Goal: Find specific page/section: Find specific page/section

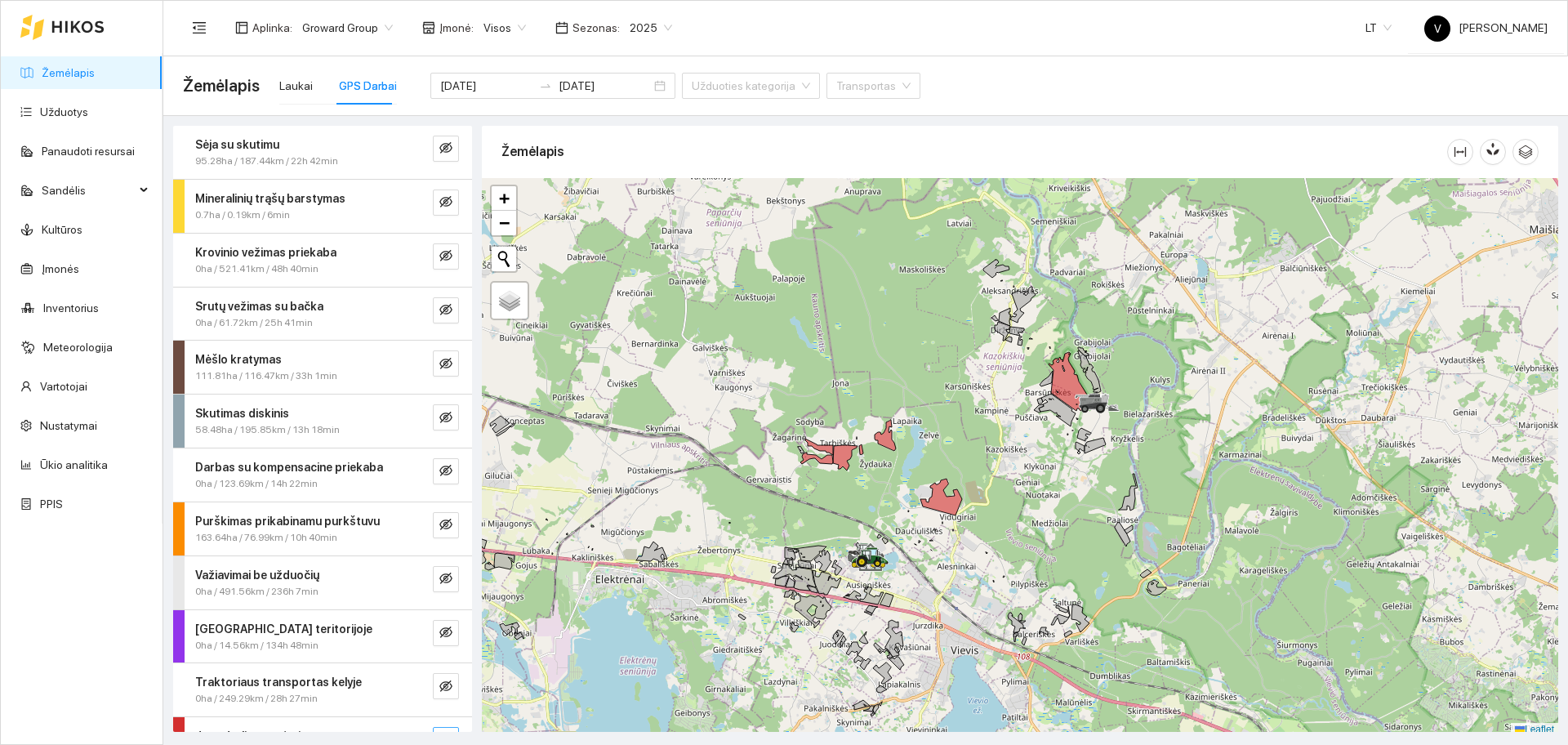
scroll to position [5, 0]
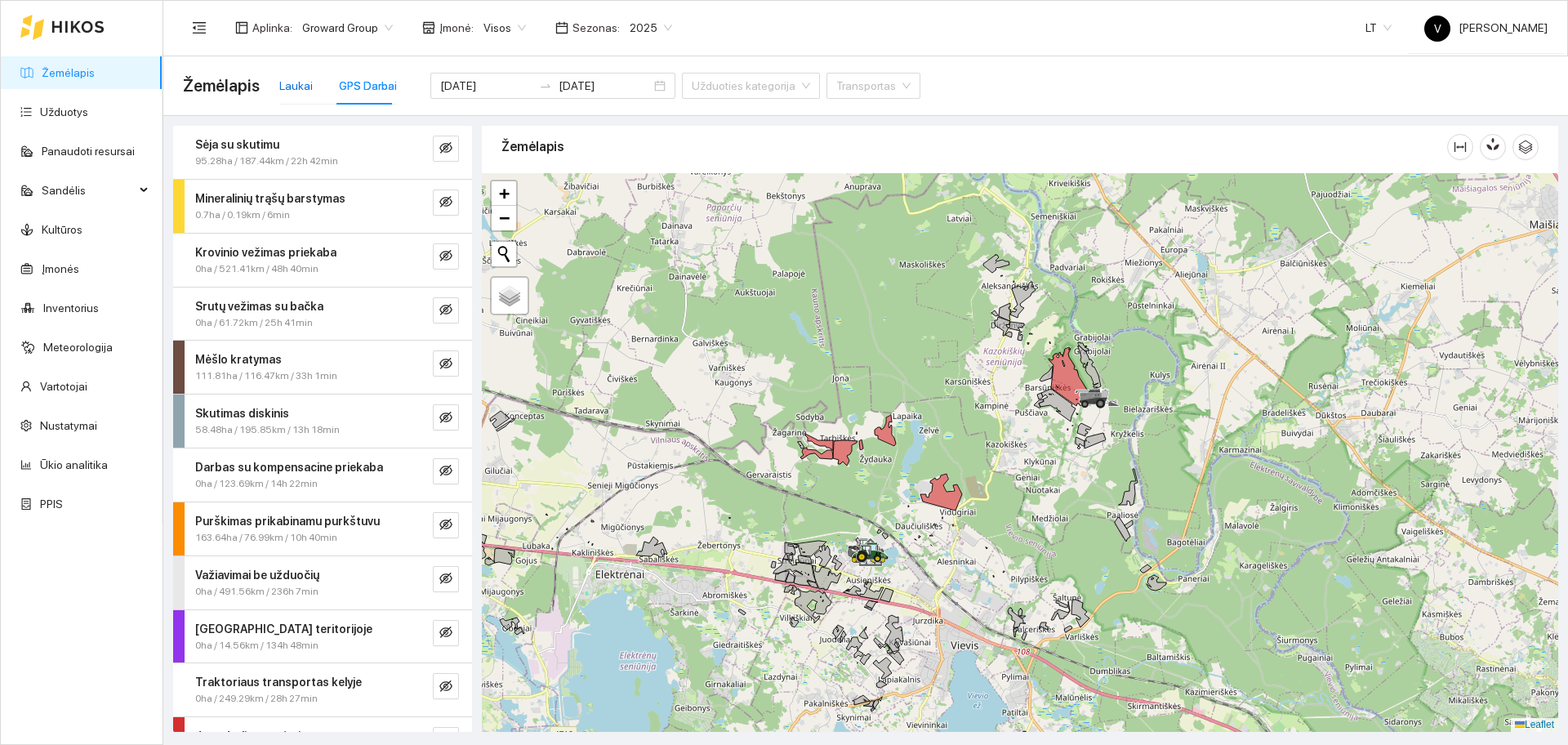
click at [294, 86] on div "Laukai" at bounding box center [295, 85] width 33 height 18
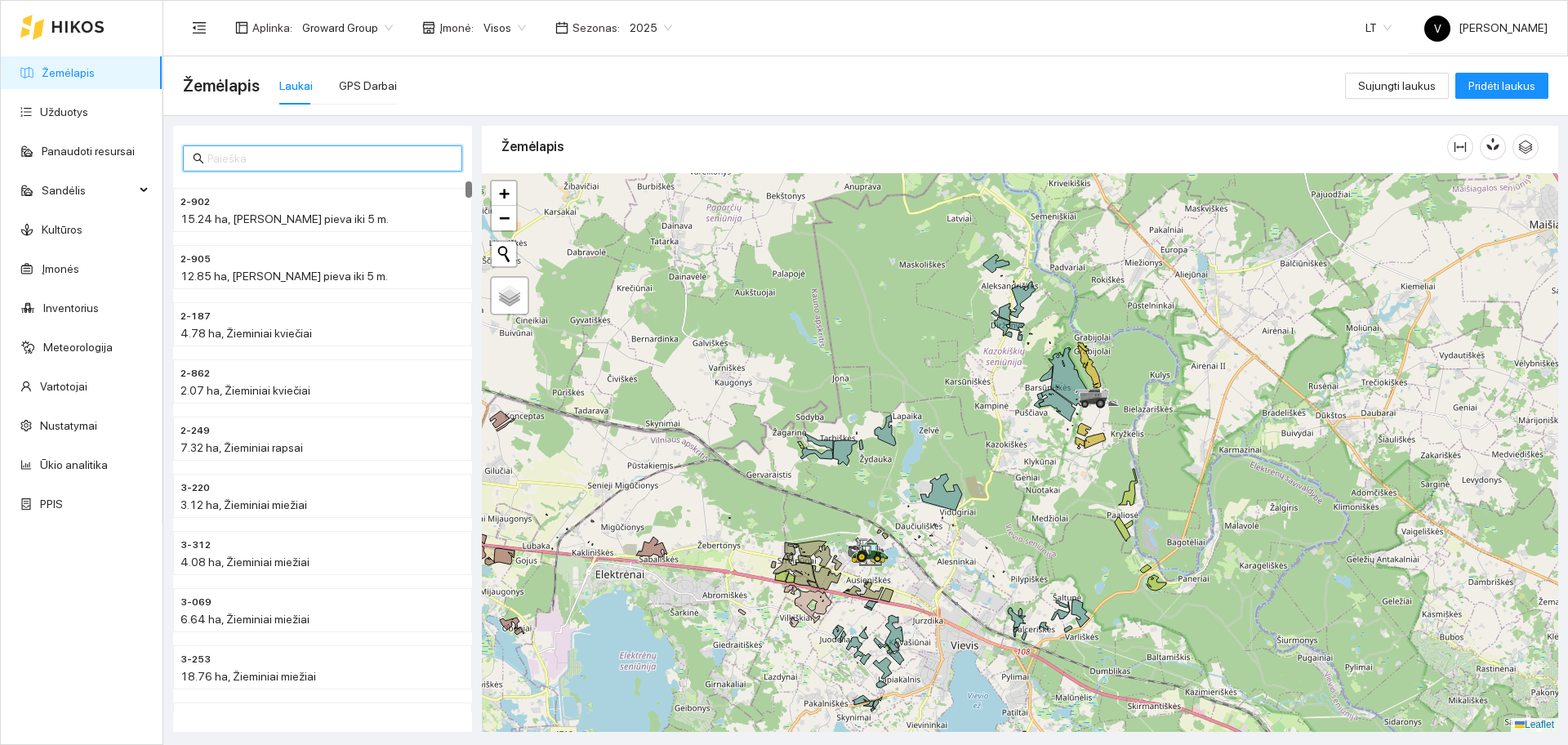
click at [236, 165] on input "text" at bounding box center [329, 158] width 245 height 18
type input "2-835"
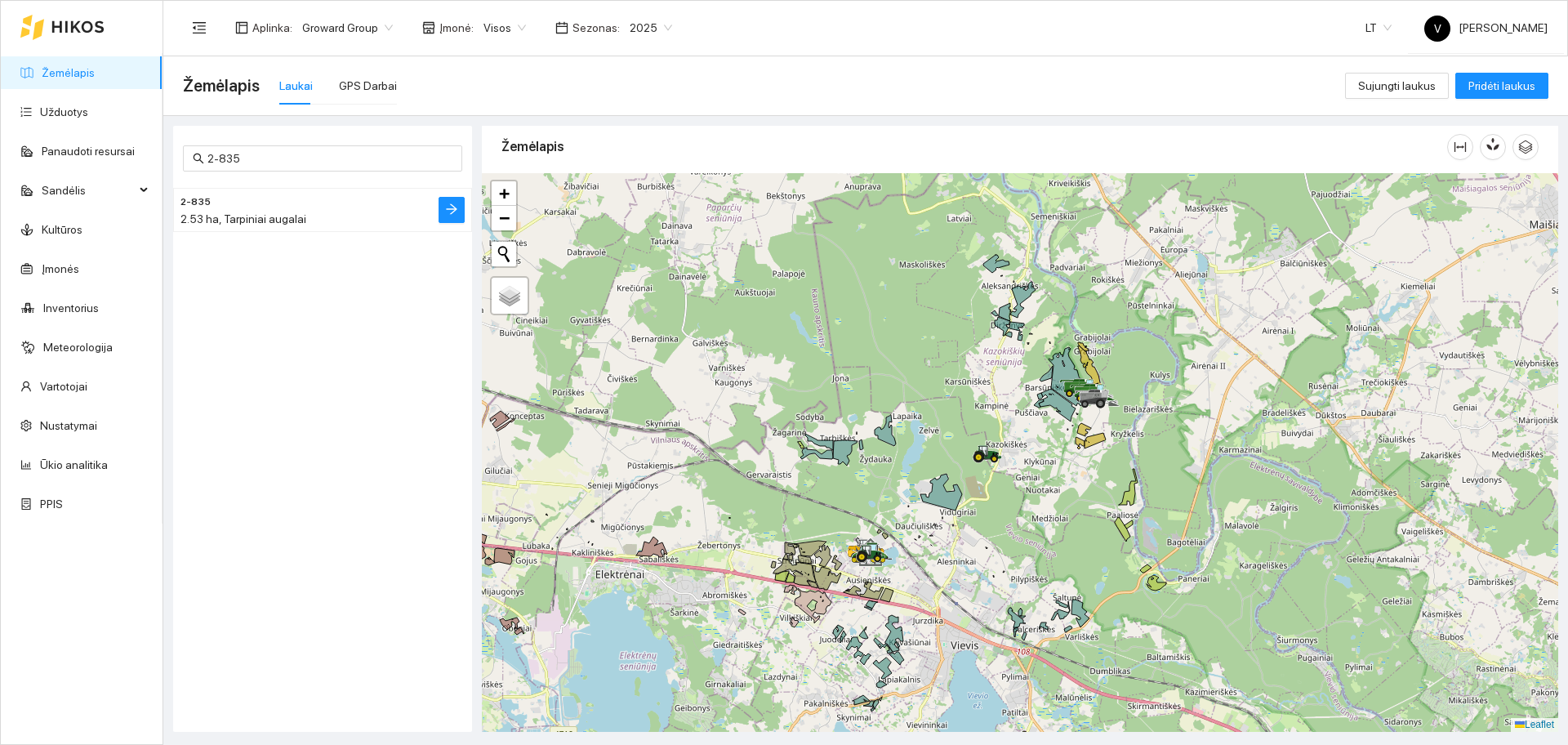
click at [237, 206] on h4 "2-835" at bounding box center [290, 201] width 219 height 18
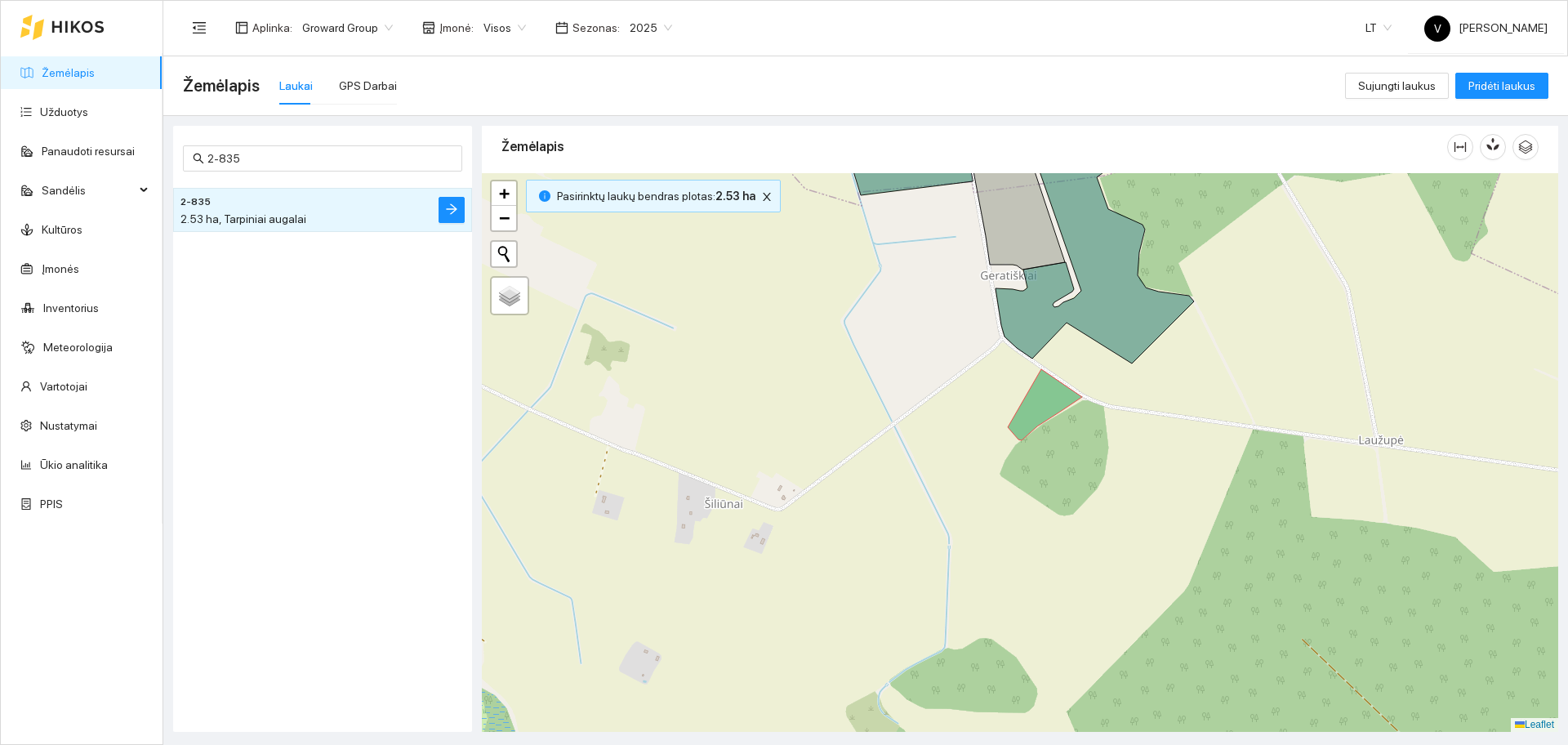
drag, startPoint x: 1090, startPoint y: 350, endPoint x: 1057, endPoint y: 404, distance: 63.3
click at [1058, 404] on div at bounding box center [1020, 452] width 1077 height 559
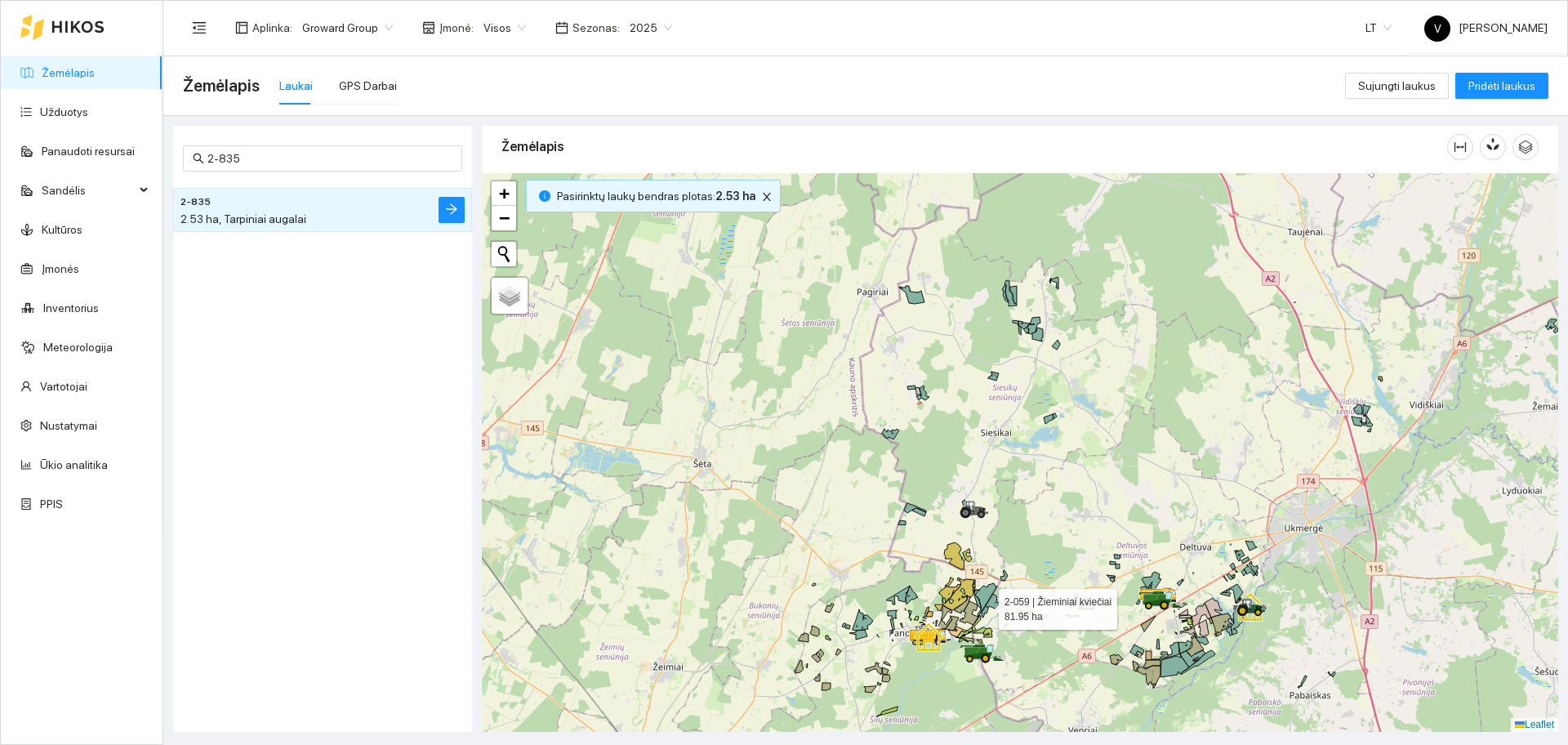
drag, startPoint x: 984, startPoint y: 606, endPoint x: 916, endPoint y: 484, distance: 139.7
click at [975, 583] on icon at bounding box center [986, 596] width 23 height 27
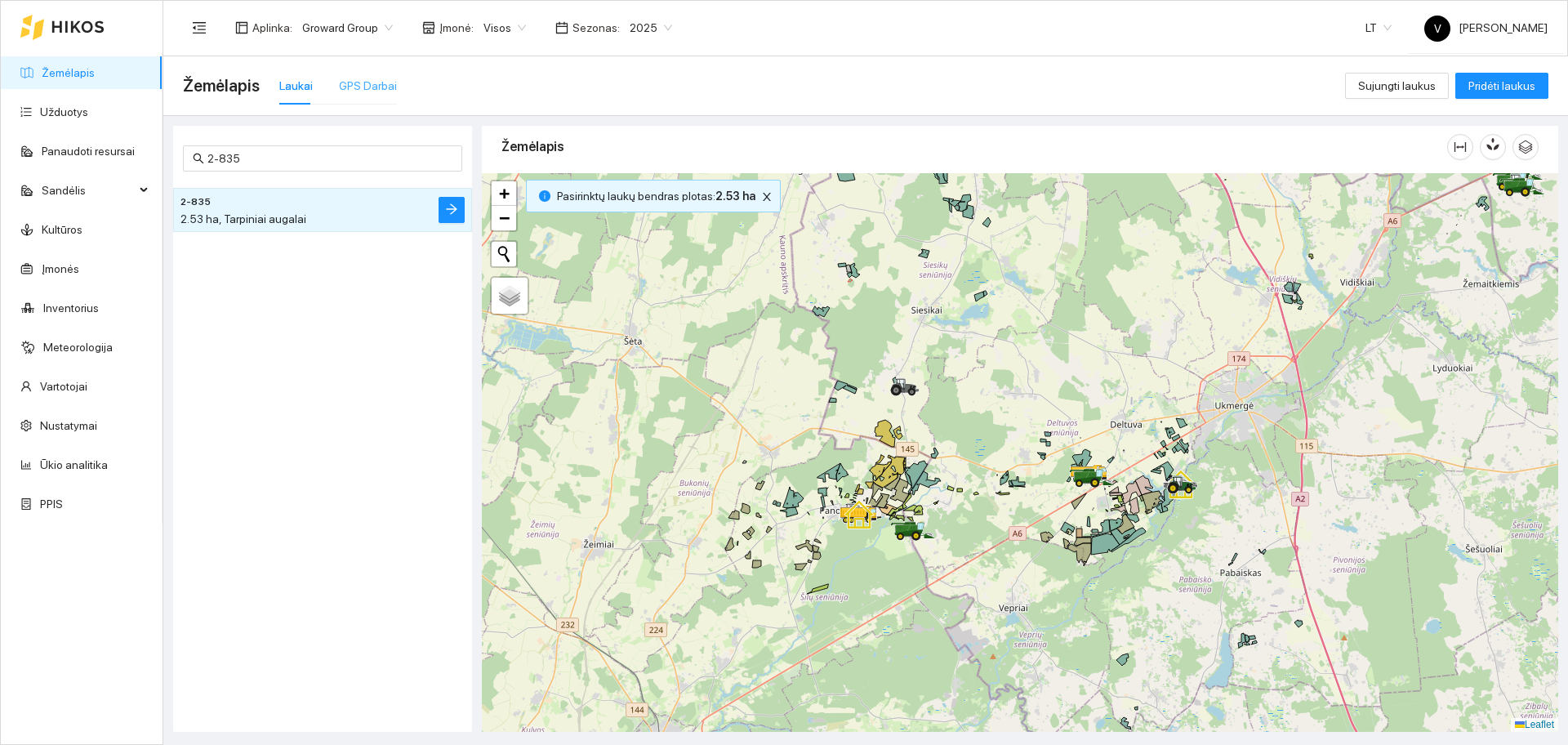
click at [367, 95] on div "GPS Darbai" at bounding box center [367, 86] width 58 height 38
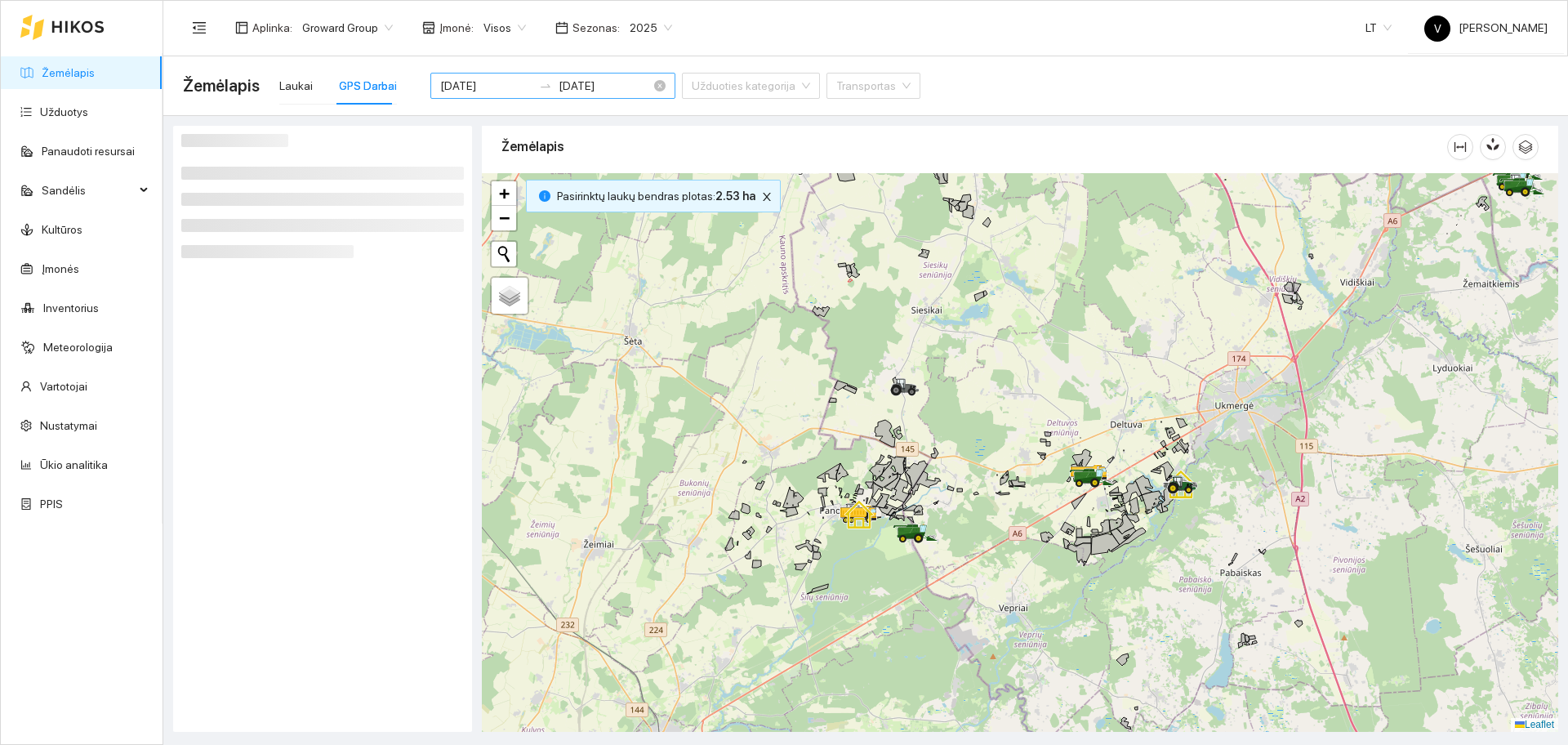
click at [484, 81] on input "[DATE]" at bounding box center [486, 85] width 93 height 18
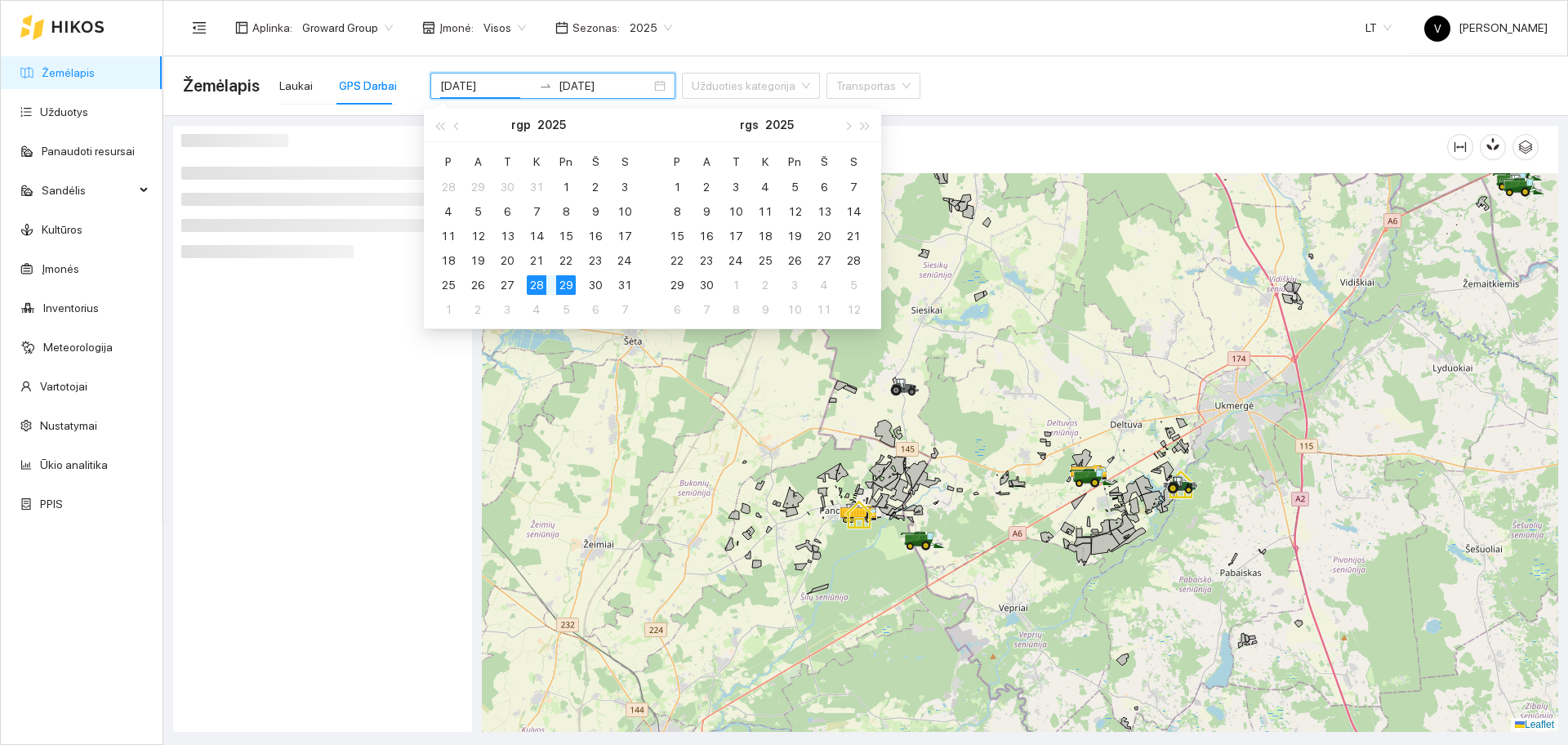
click at [1233, 494] on div at bounding box center [1020, 452] width 1077 height 559
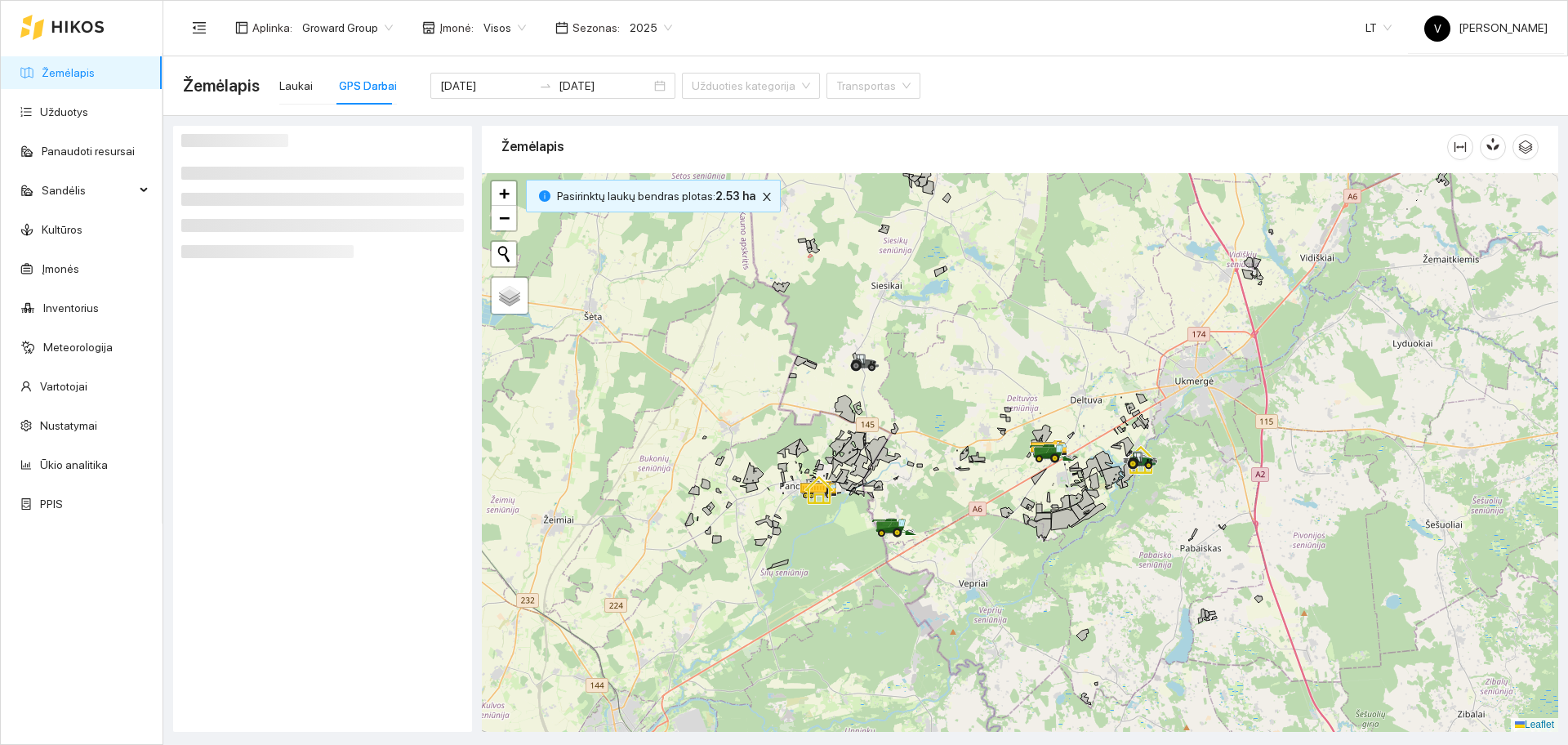
drag, startPoint x: 991, startPoint y: 559, endPoint x: 938, endPoint y: 528, distance: 61.4
click at [938, 528] on div at bounding box center [1020, 452] width 1077 height 559
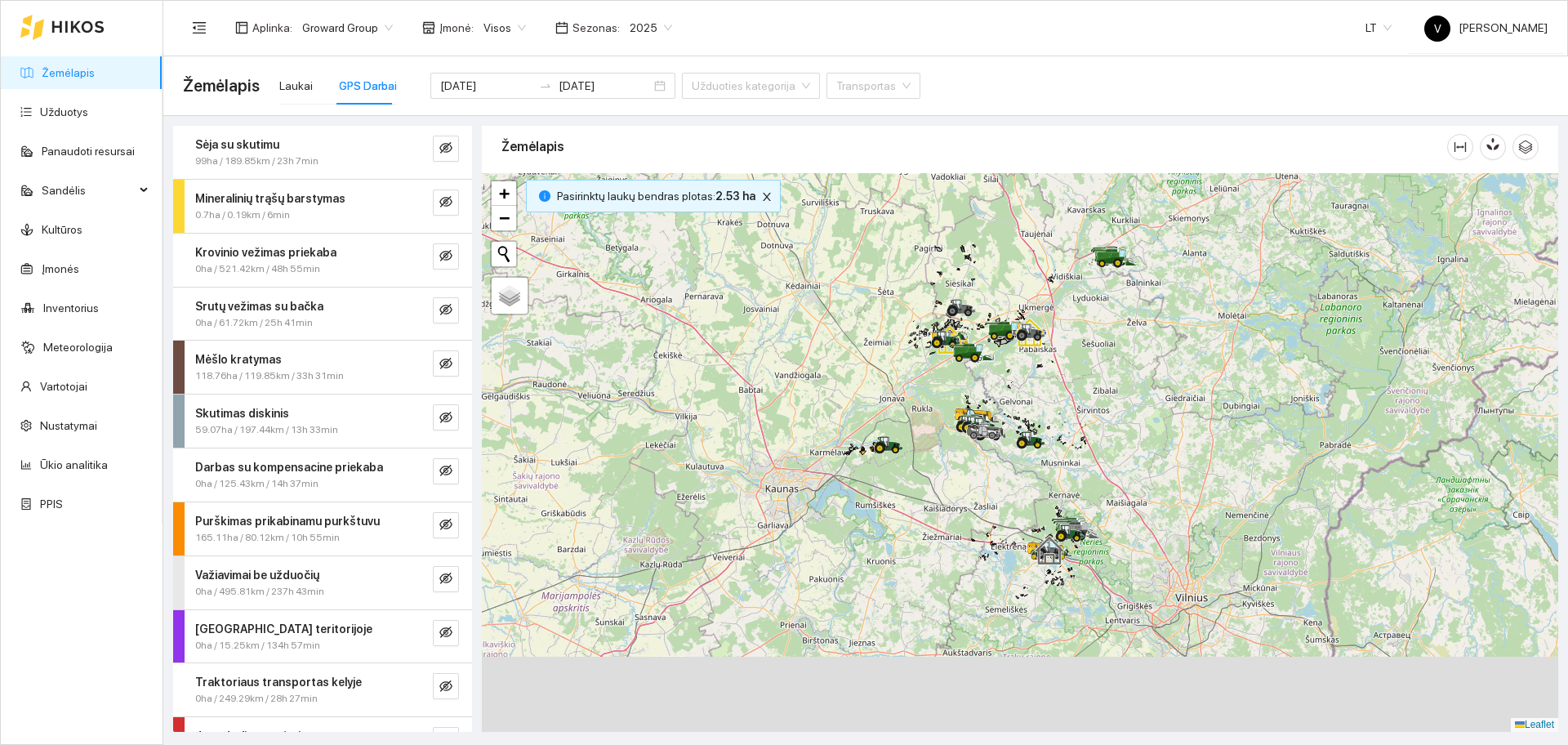
drag, startPoint x: 1066, startPoint y: 620, endPoint x: 1045, endPoint y: 363, distance: 257.9
click at [1033, 428] on div at bounding box center [1031, 440] width 29 height 25
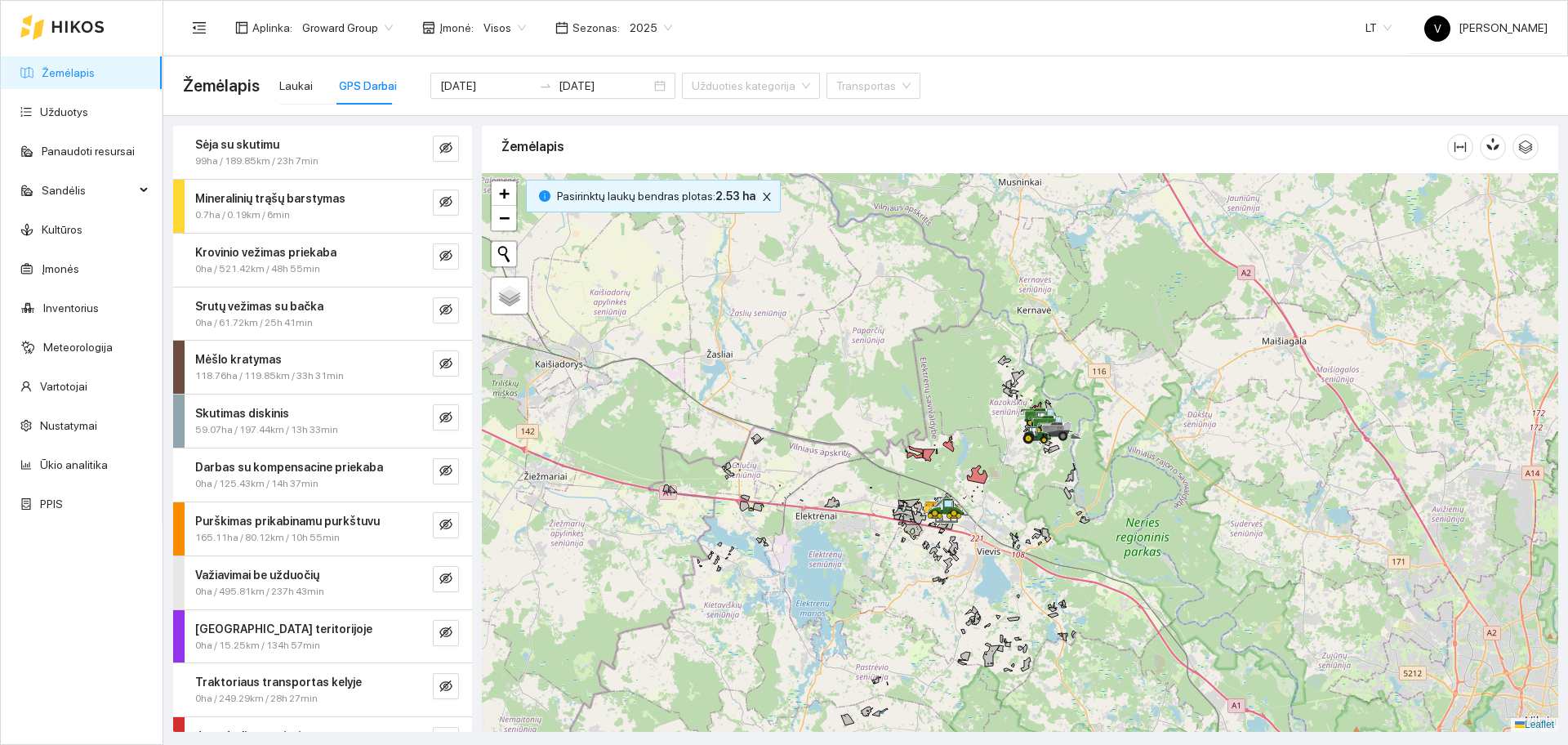
drag, startPoint x: 1088, startPoint y: 518, endPoint x: 919, endPoint y: 559, distance: 173.9
click at [949, 555] on icon at bounding box center [953, 545] width 9 height 18
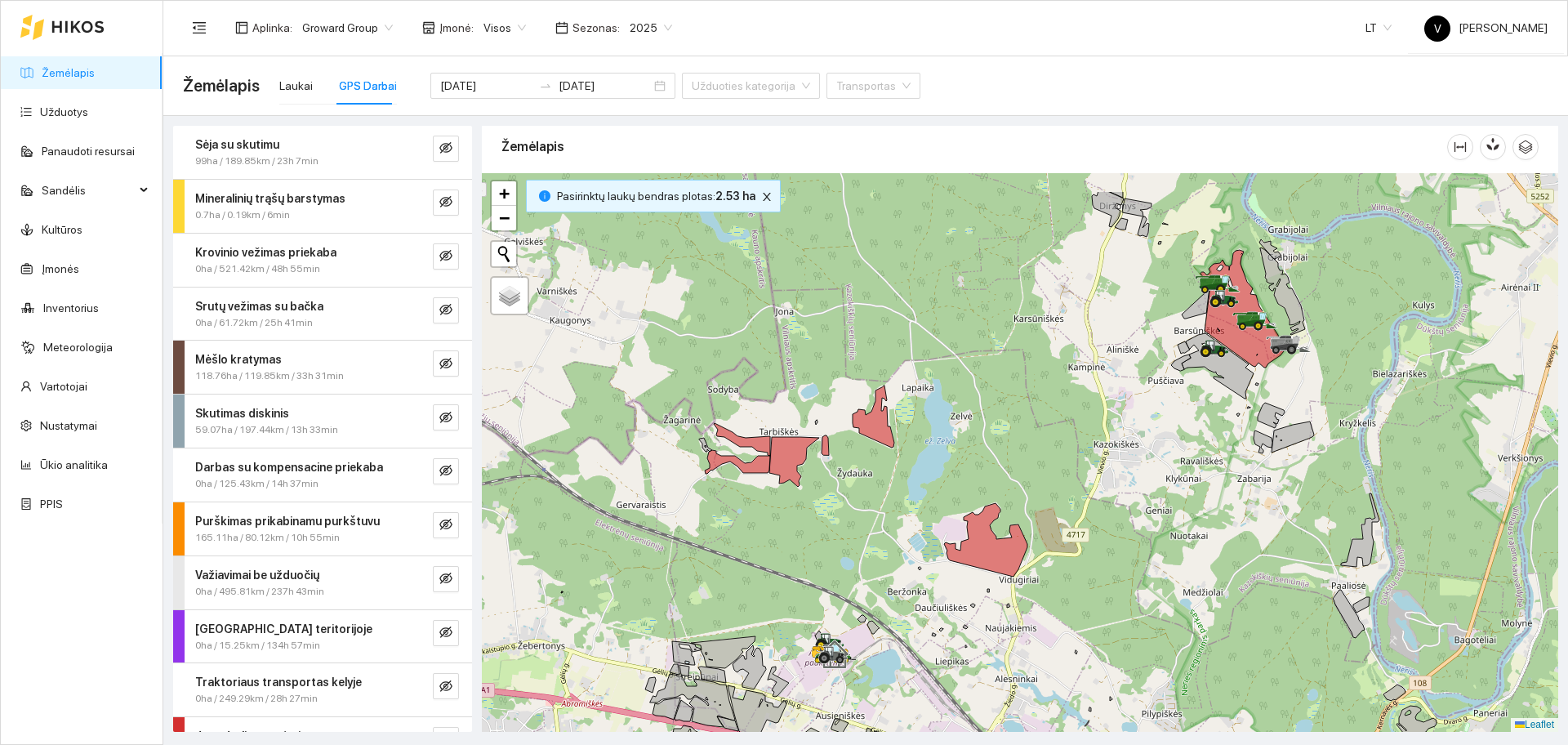
drag, startPoint x: 903, startPoint y: 436, endPoint x: 886, endPoint y: 481, distance: 48.1
click at [886, 481] on div at bounding box center [1020, 452] width 1077 height 559
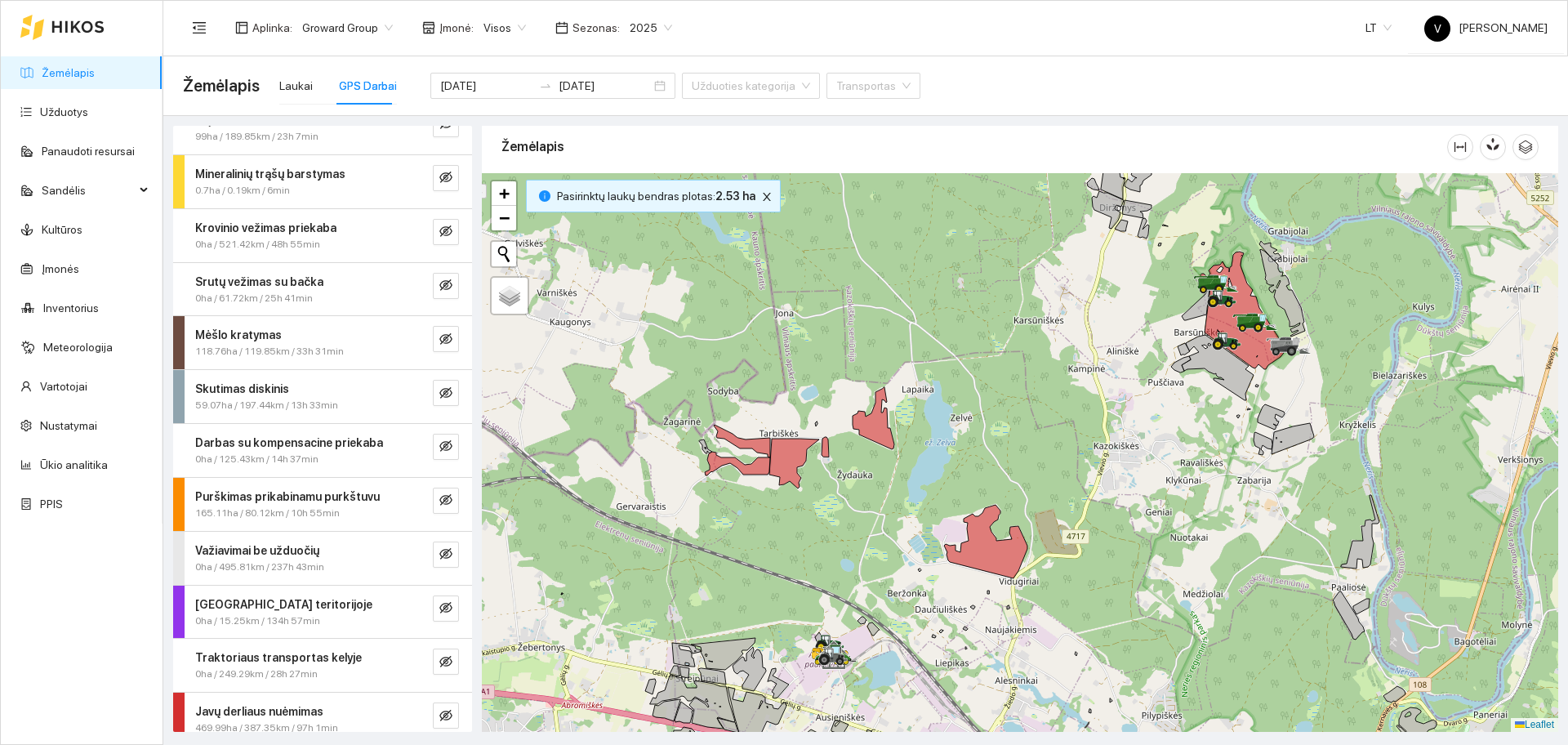
scroll to position [39, 0]
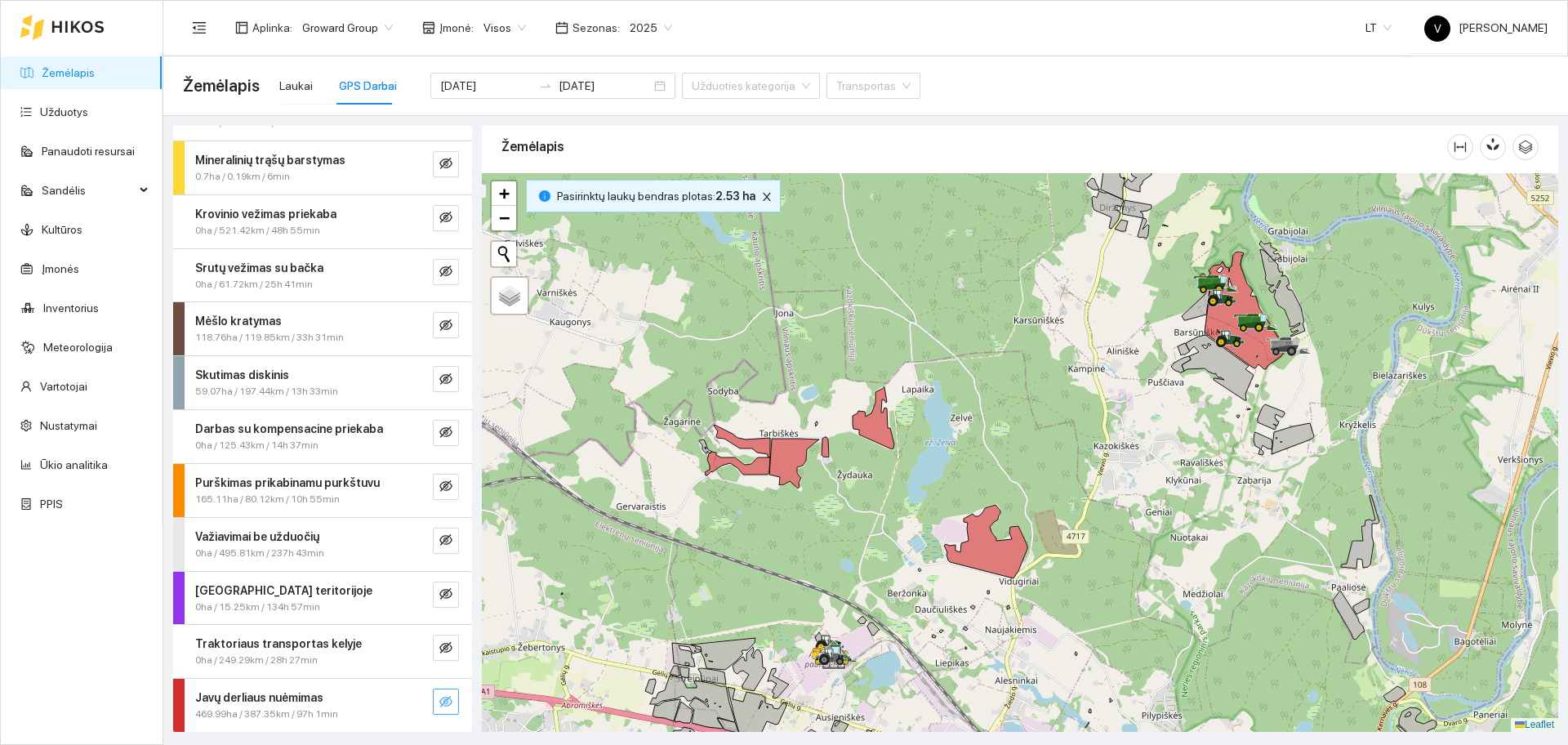
click at [439, 696] on icon "eye-invisible" at bounding box center [446, 702] width 13 height 13
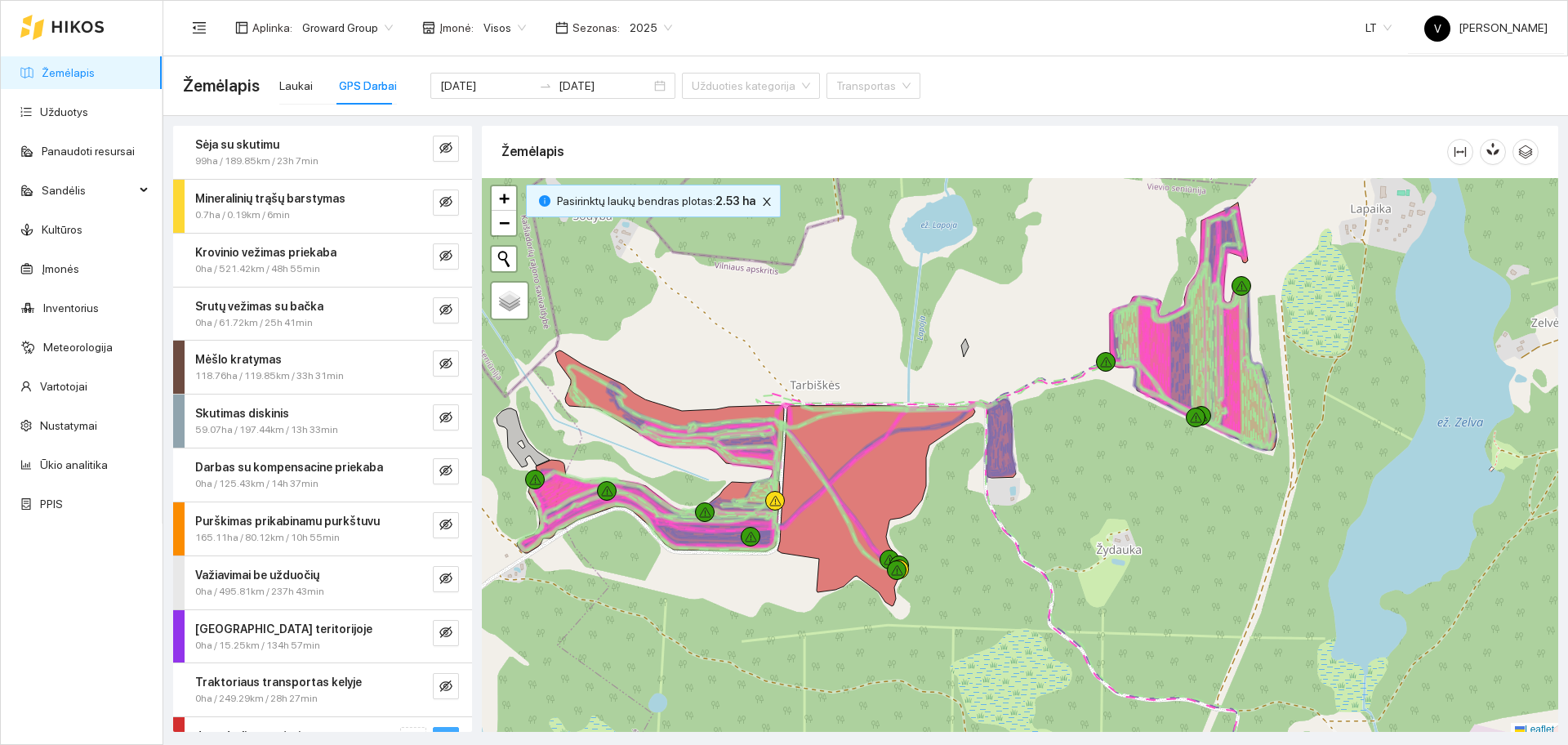
scroll to position [5, 0]
